Goal: Find specific page/section: Find specific page/section

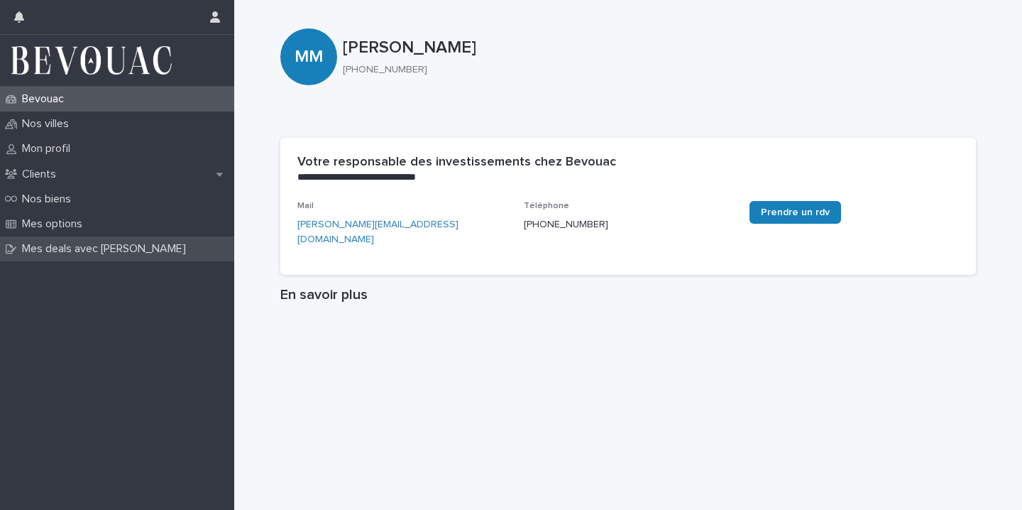
click at [141, 251] on p "Mes deals avec [PERSON_NAME]" at bounding box center [106, 248] width 181 height 13
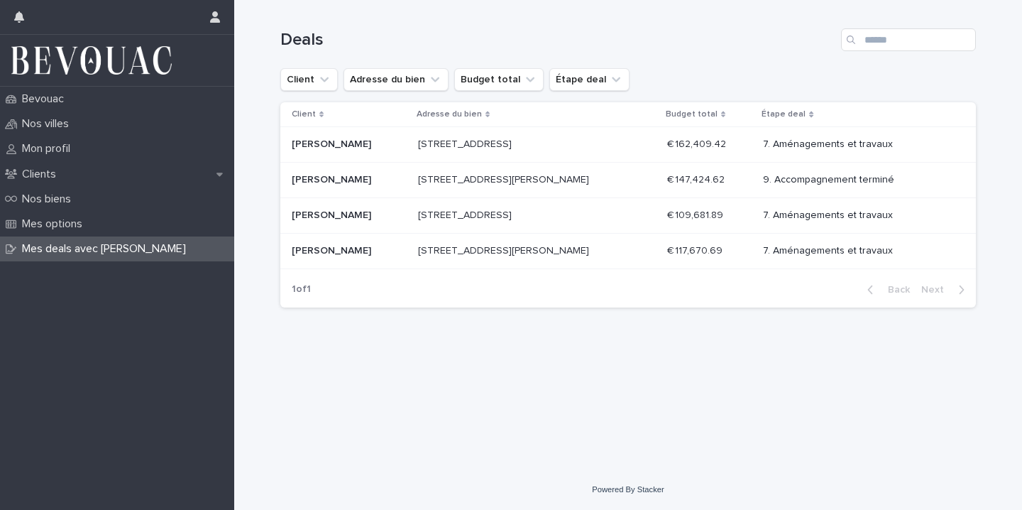
click at [368, 147] on p at bounding box center [349, 144] width 115 height 12
